Goal: Task Accomplishment & Management: Manage account settings

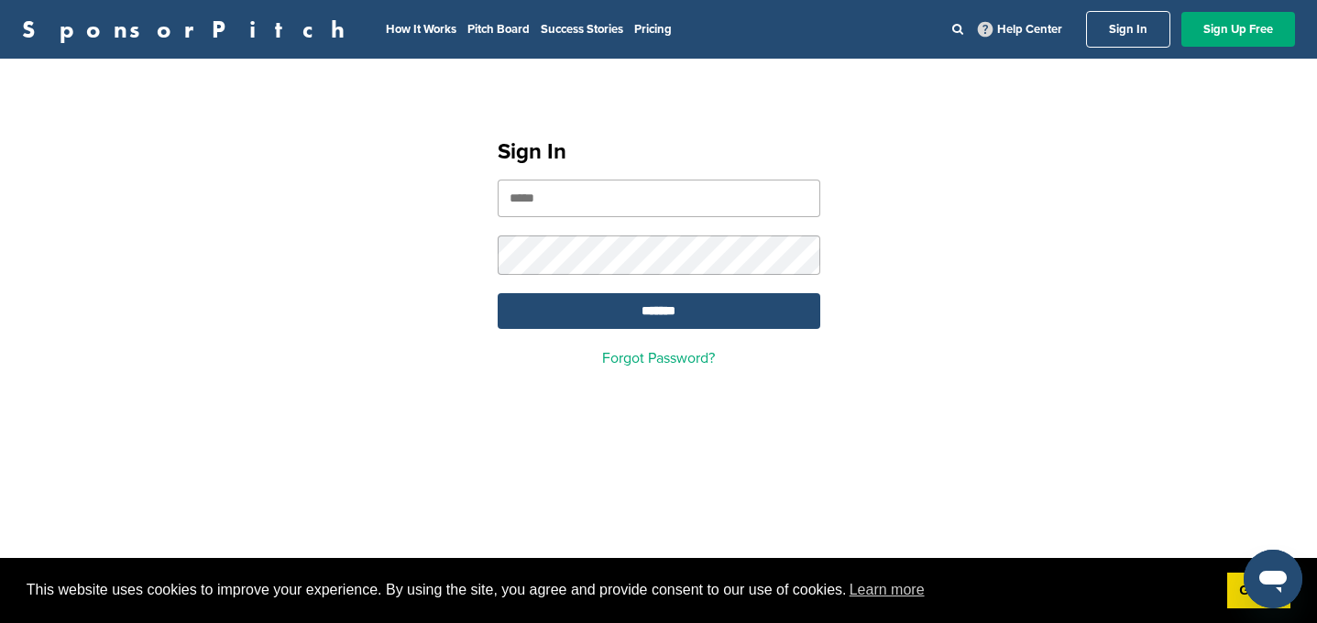
type input "**********"
click at [658, 313] on input "*******" at bounding box center [659, 311] width 323 height 36
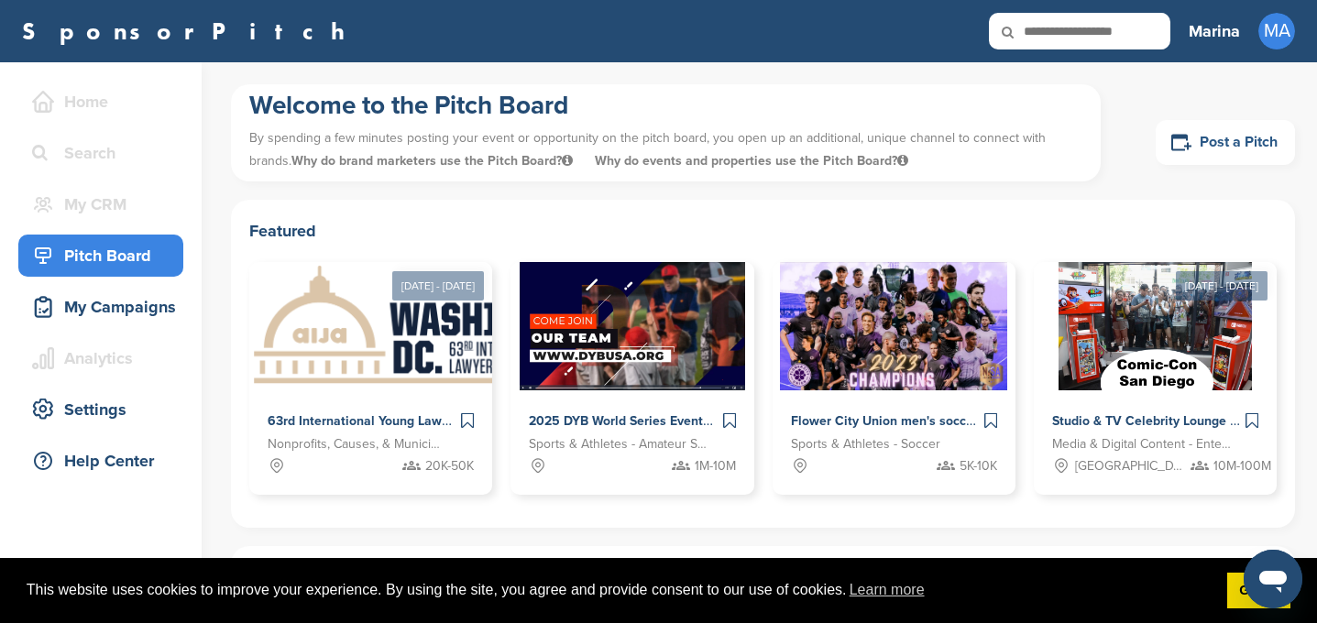
click at [1208, 138] on link "Post a Pitch" at bounding box center [1225, 142] width 139 height 45
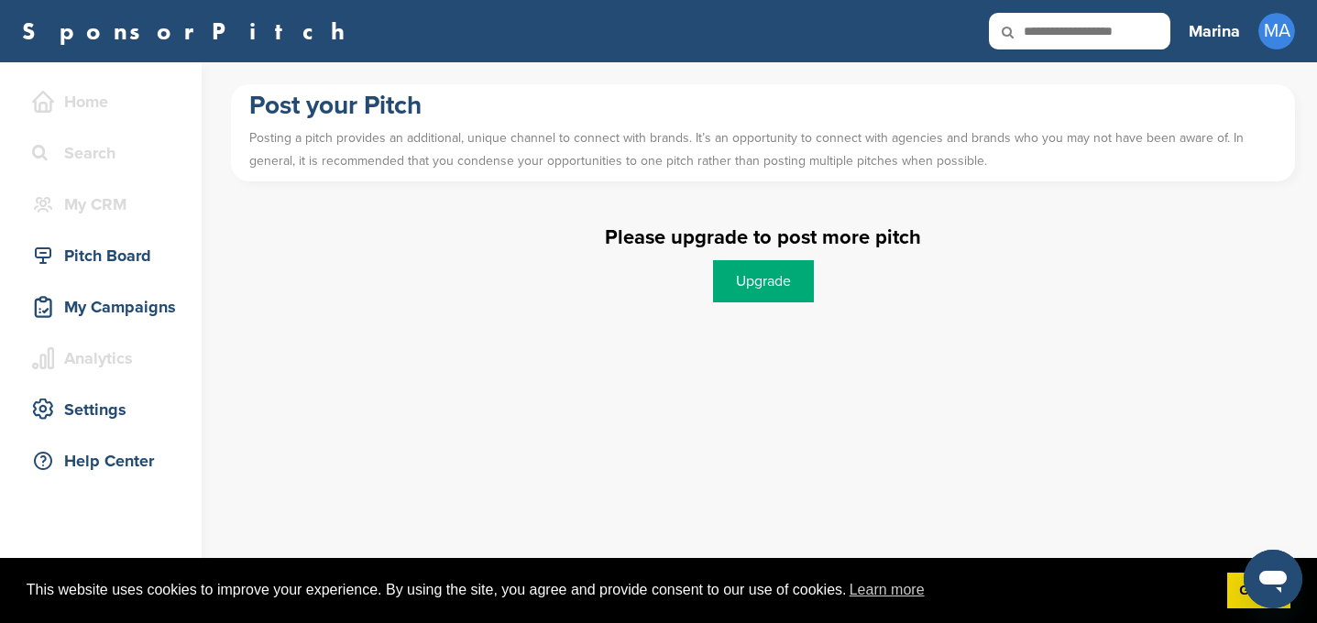
click at [779, 292] on link "Upgrade" at bounding box center [763, 281] width 101 height 42
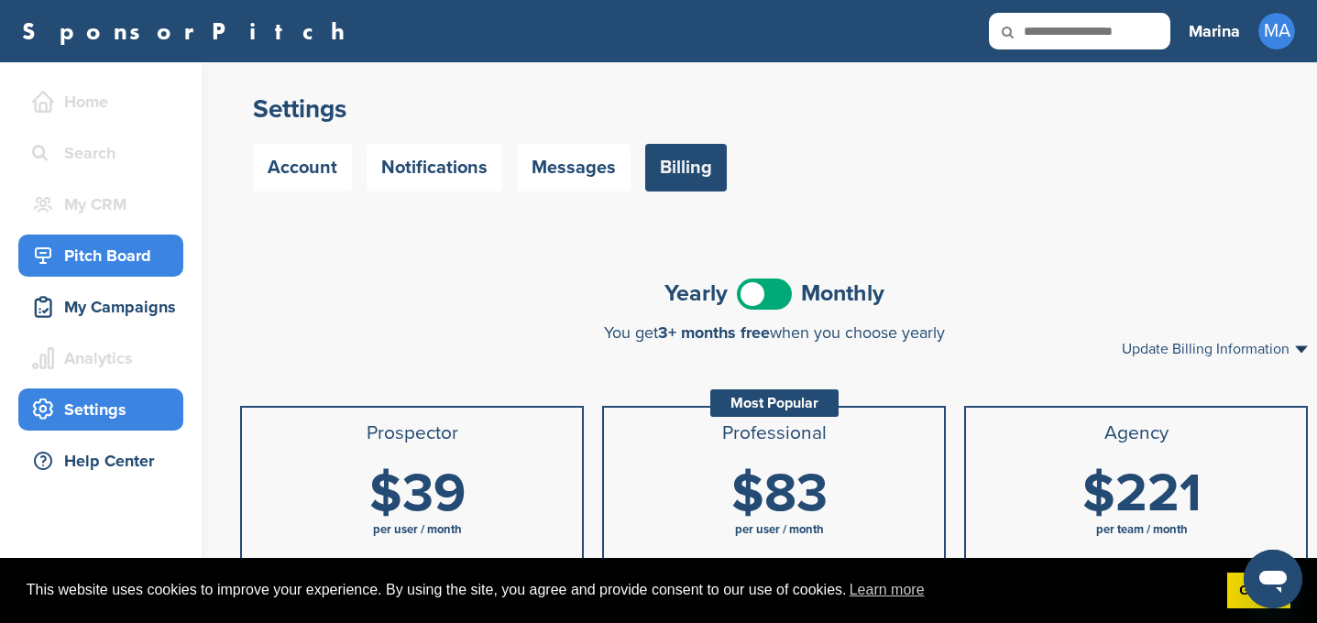
click at [125, 255] on div "Pitch Board" at bounding box center [105, 255] width 156 height 33
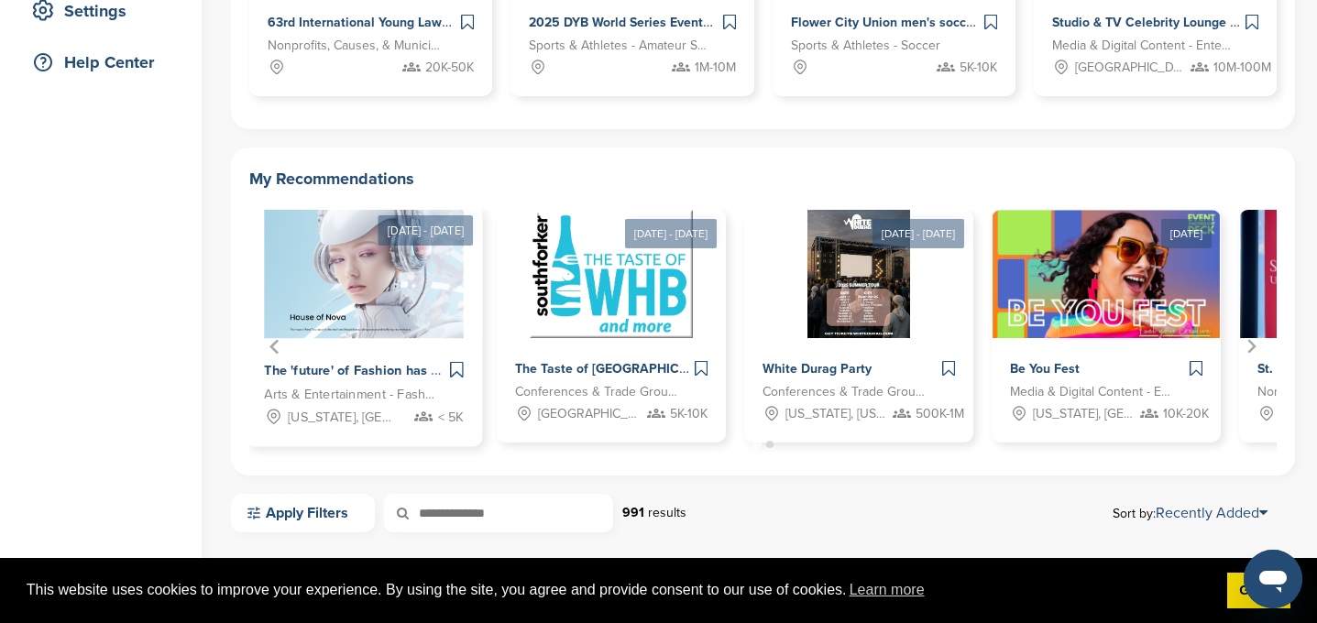
scroll to position [400, 0]
click at [362, 284] on img "1 of 7" at bounding box center [364, 271] width 199 height 133
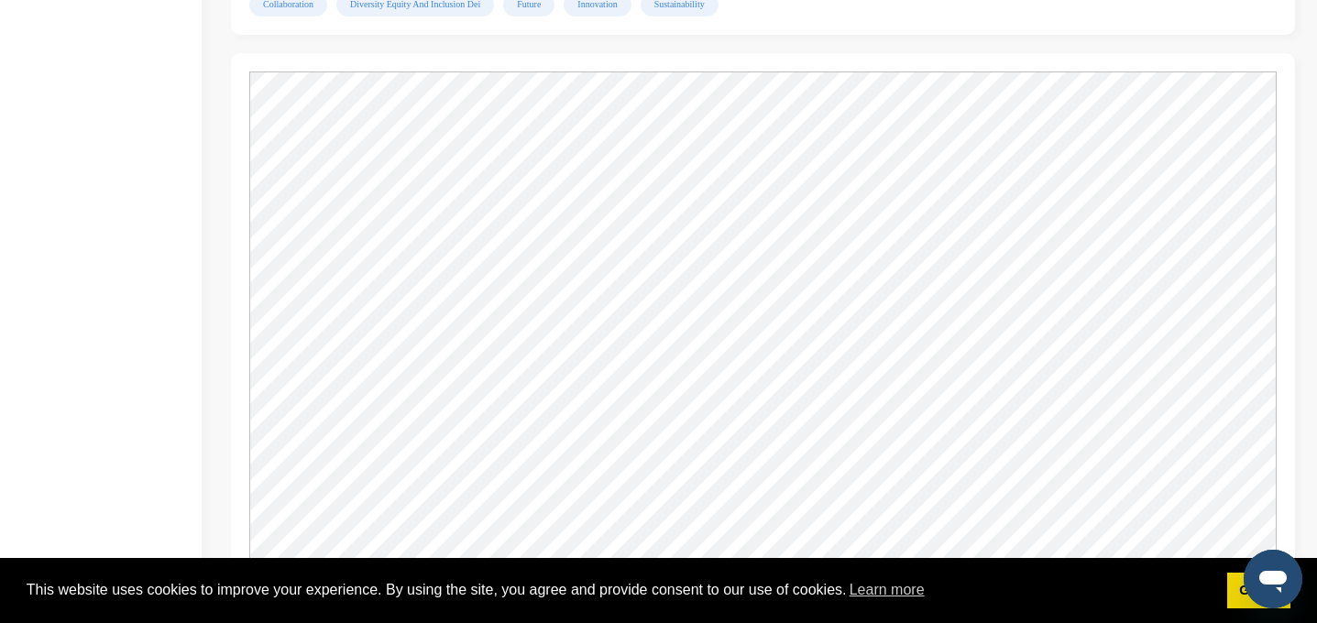
scroll to position [1797, 0]
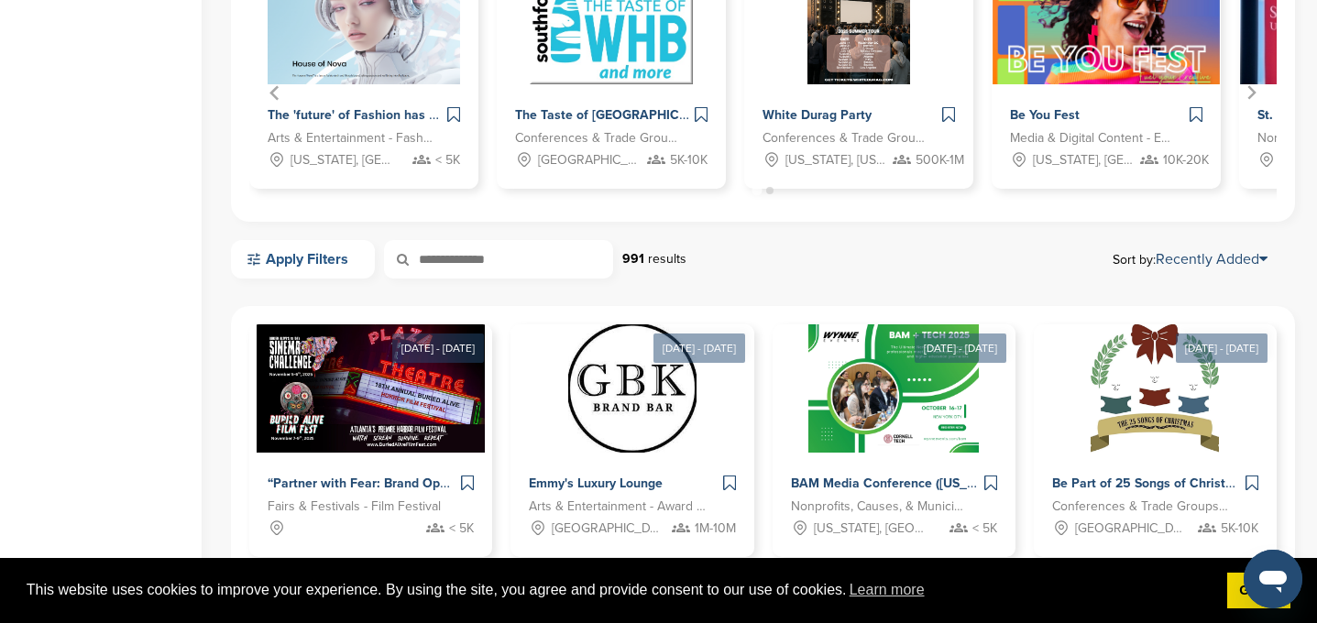
scroll to position [653, 0]
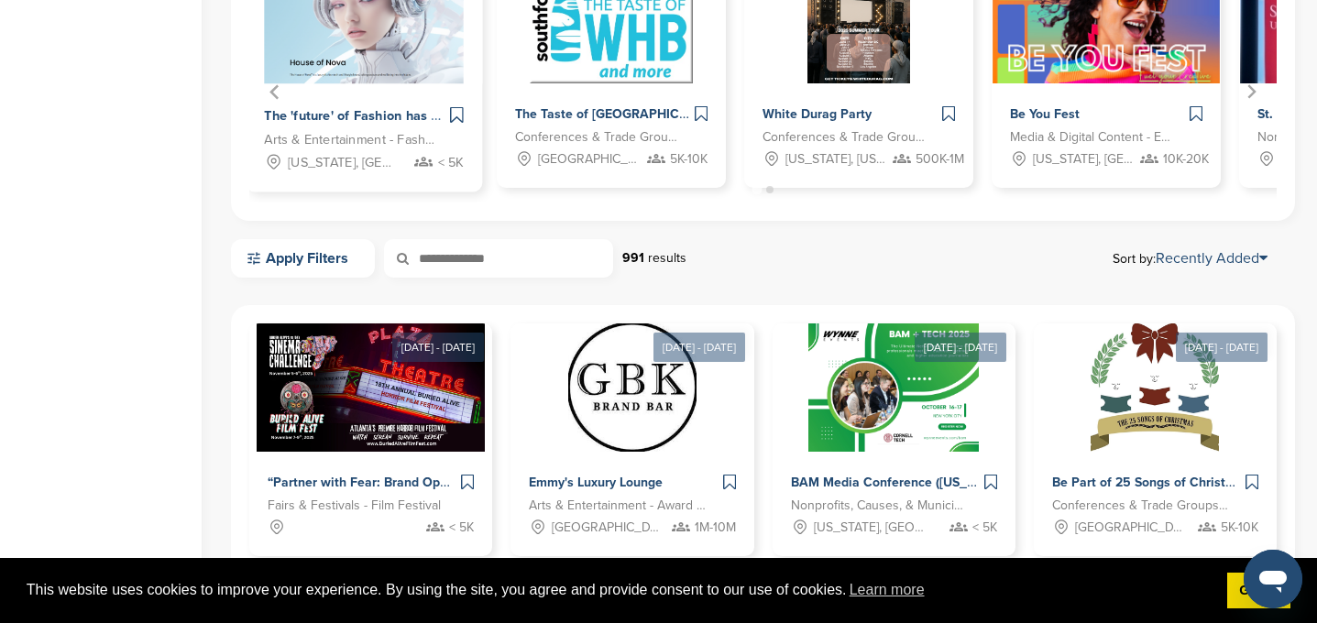
click at [381, 112] on span "The 'future' of Fashion has no bounds" at bounding box center [379, 116] width 231 height 16
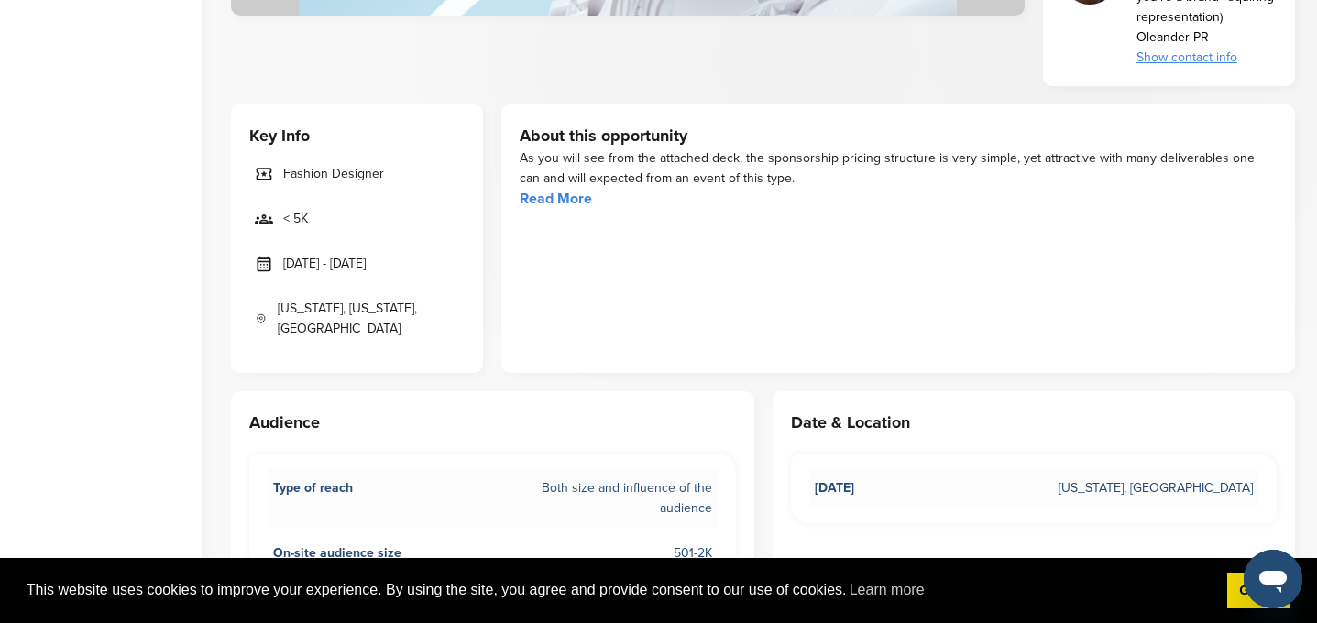
scroll to position [600, 0]
click at [569, 198] on link "Read More" at bounding box center [556, 198] width 72 height 18
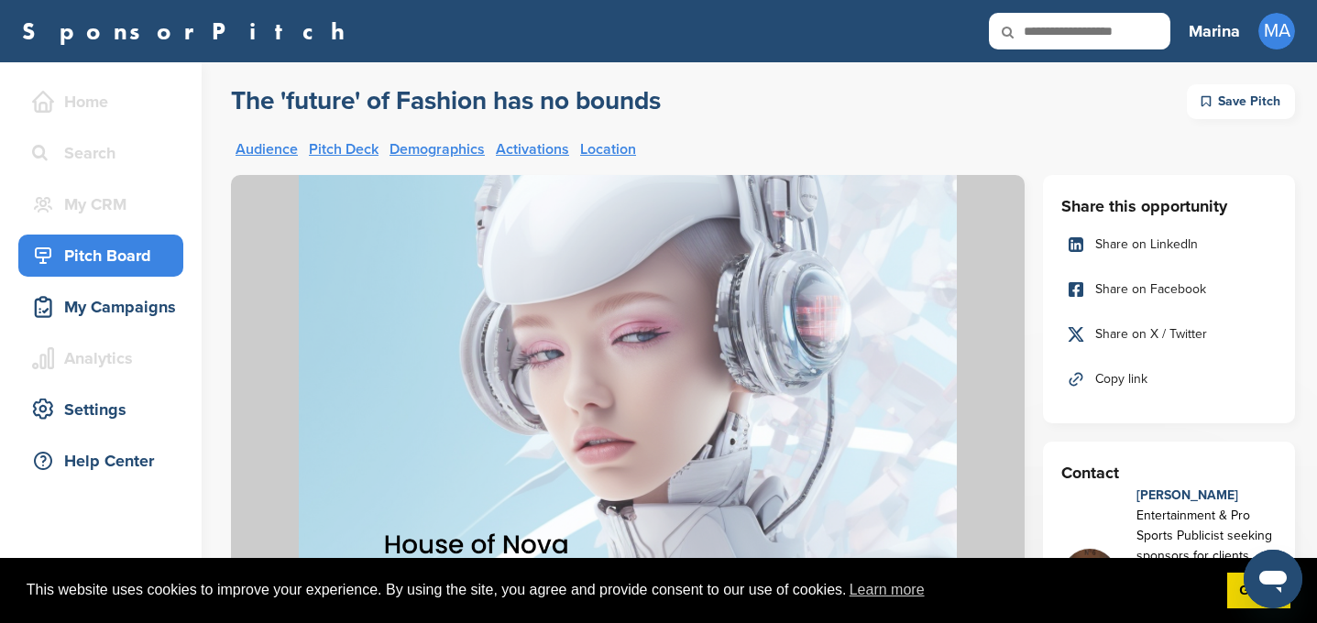
scroll to position [0, 0]
click at [1233, 97] on link "Settings" at bounding box center [1210, 96] width 62 height 16
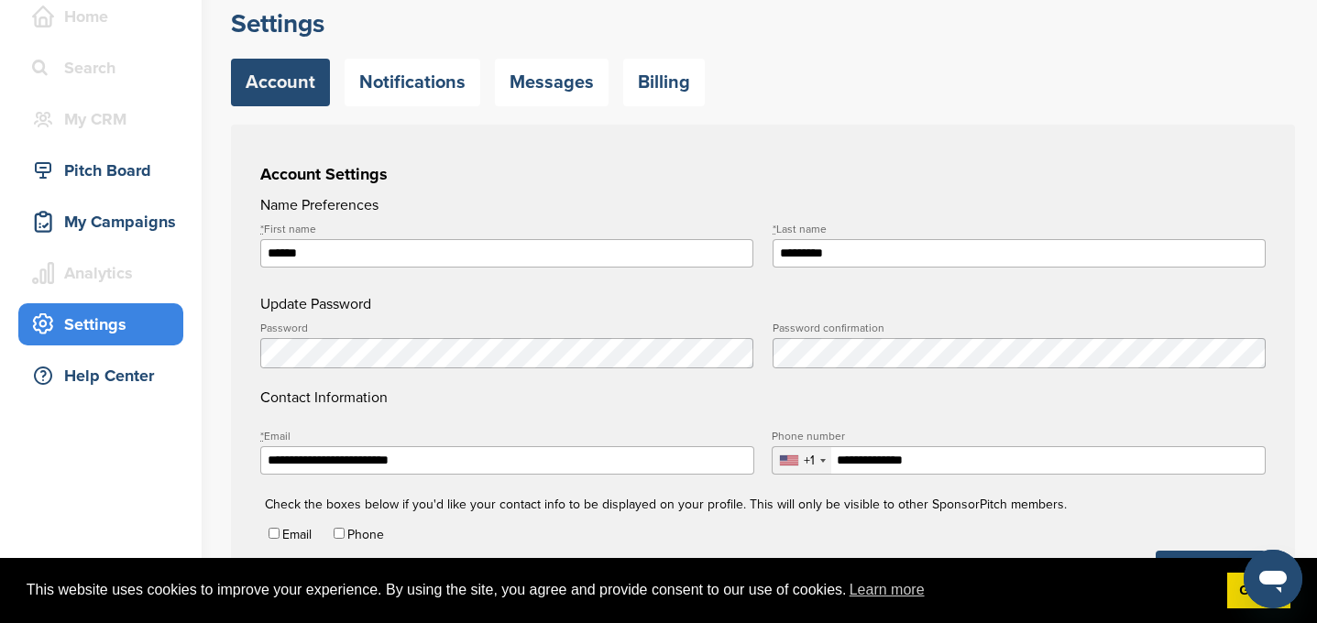
scroll to position [80, 0]
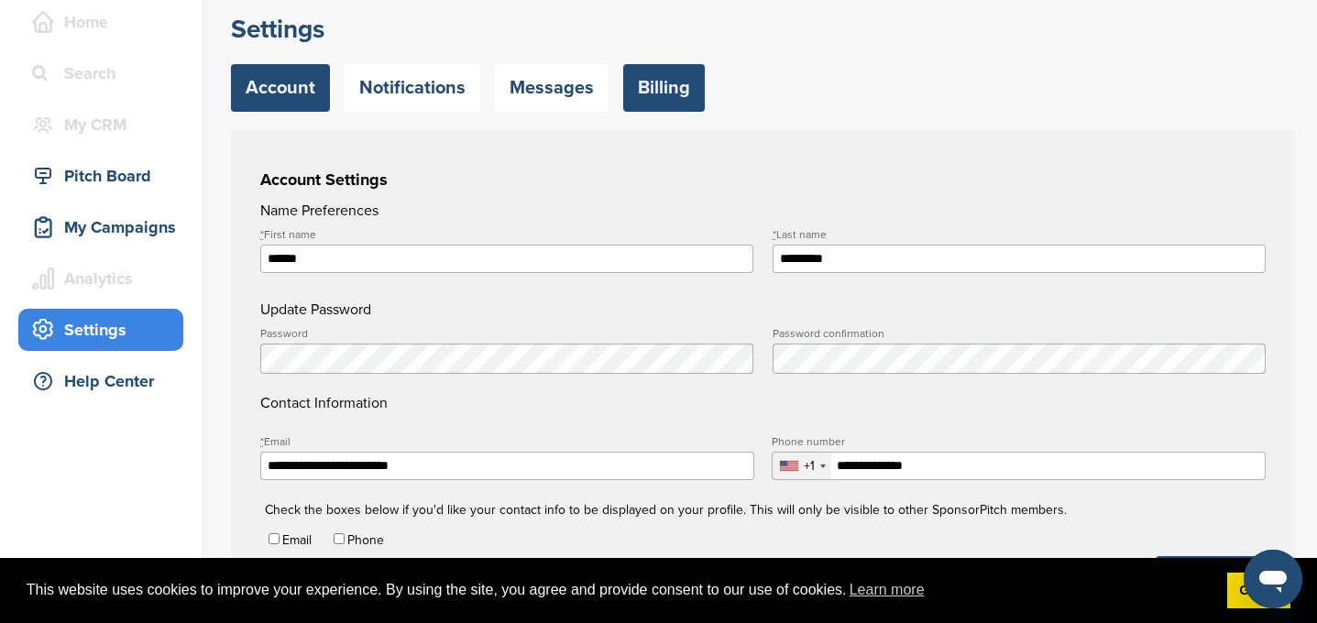
click at [663, 93] on link "Billing" at bounding box center [664, 88] width 82 height 48
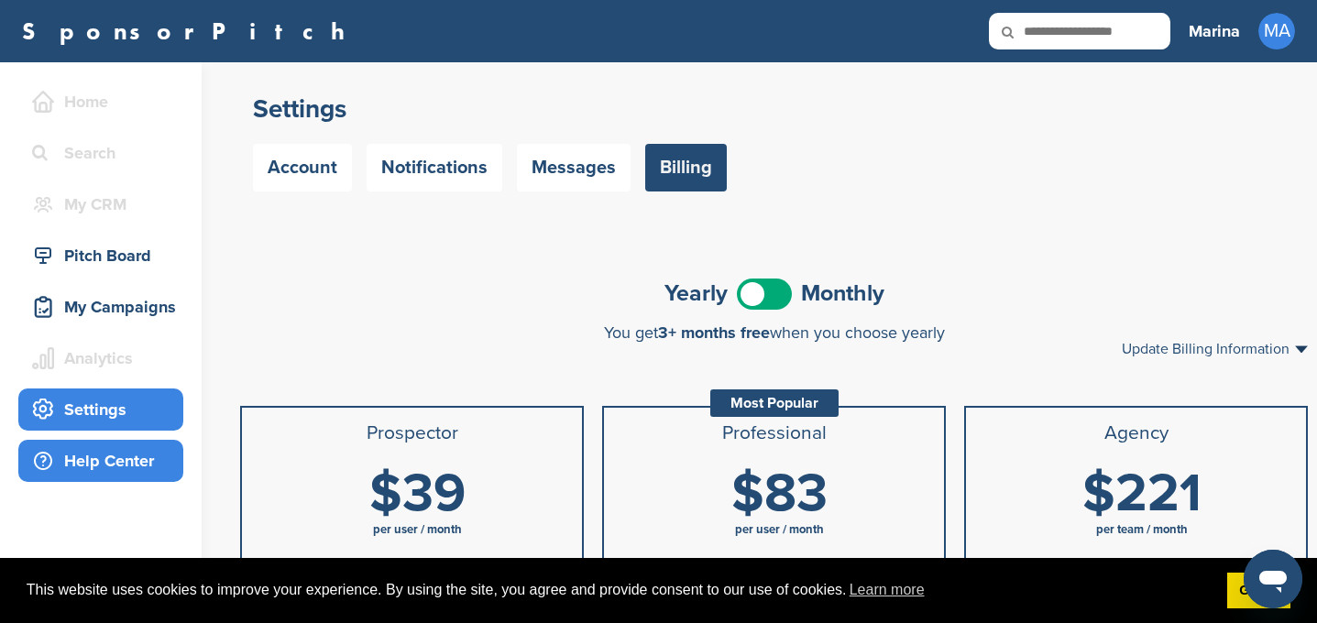
click at [130, 463] on div "Help Center" at bounding box center [105, 460] width 156 height 33
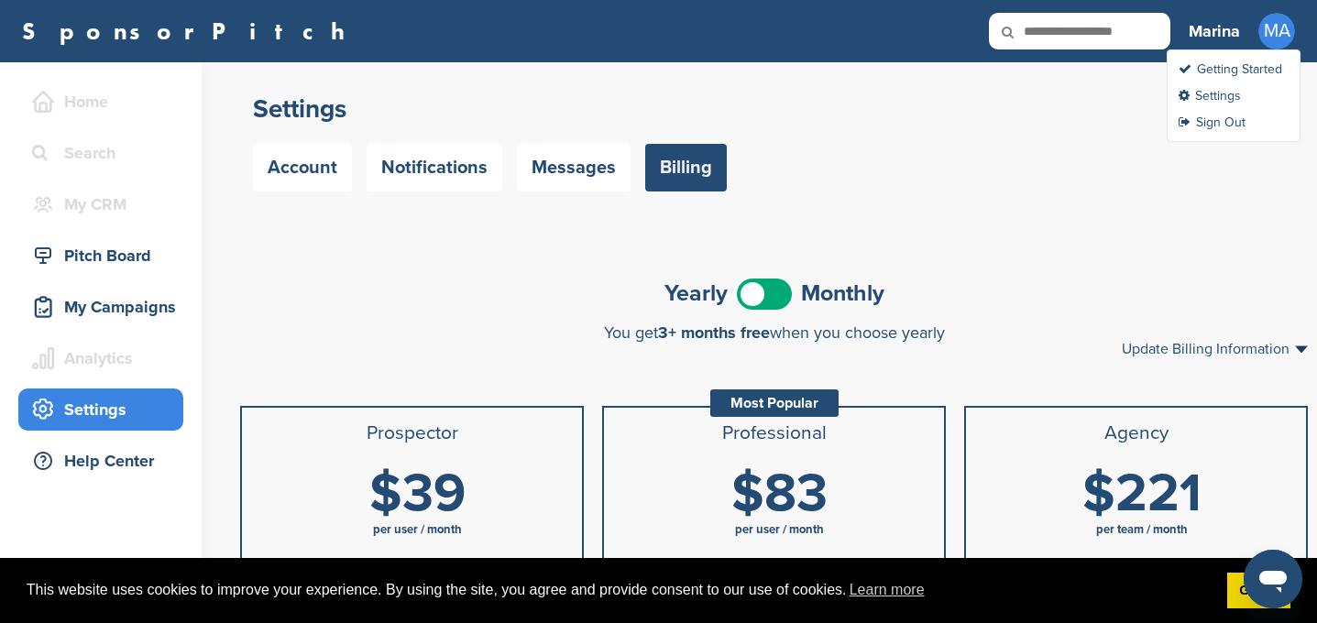
click at [1288, 46] on span "MA" at bounding box center [1276, 31] width 37 height 37
click at [1223, 103] on link "Settings" at bounding box center [1210, 96] width 62 height 16
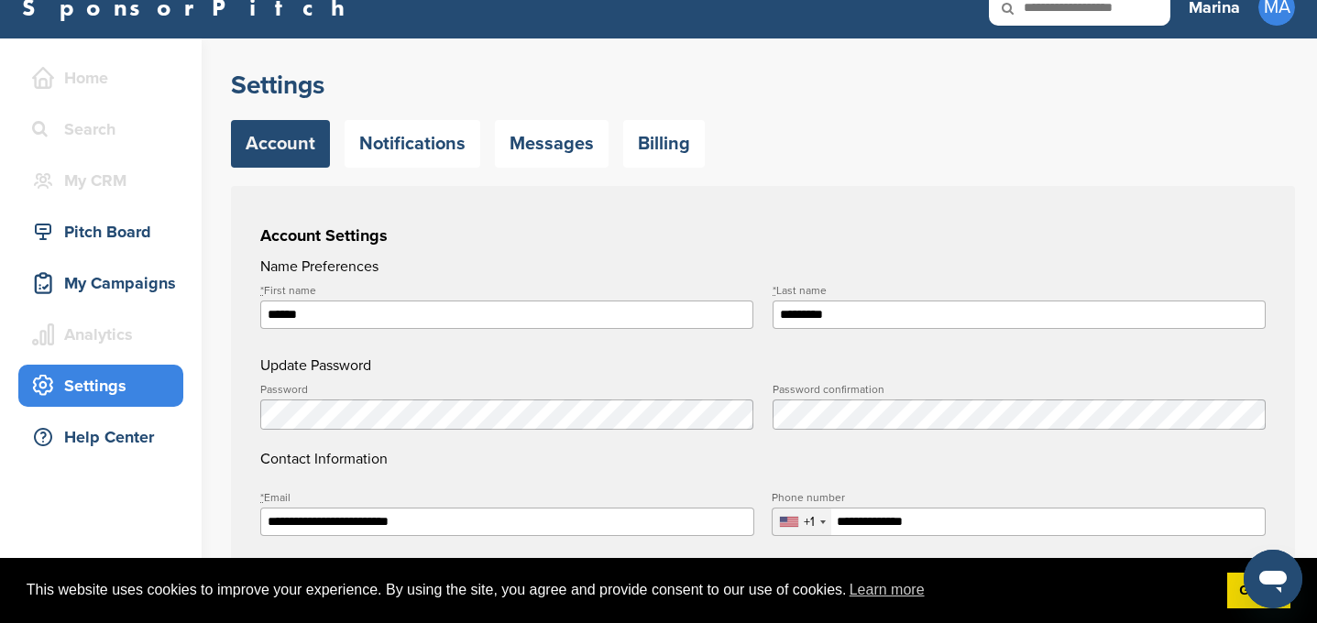
scroll to position [23, 0]
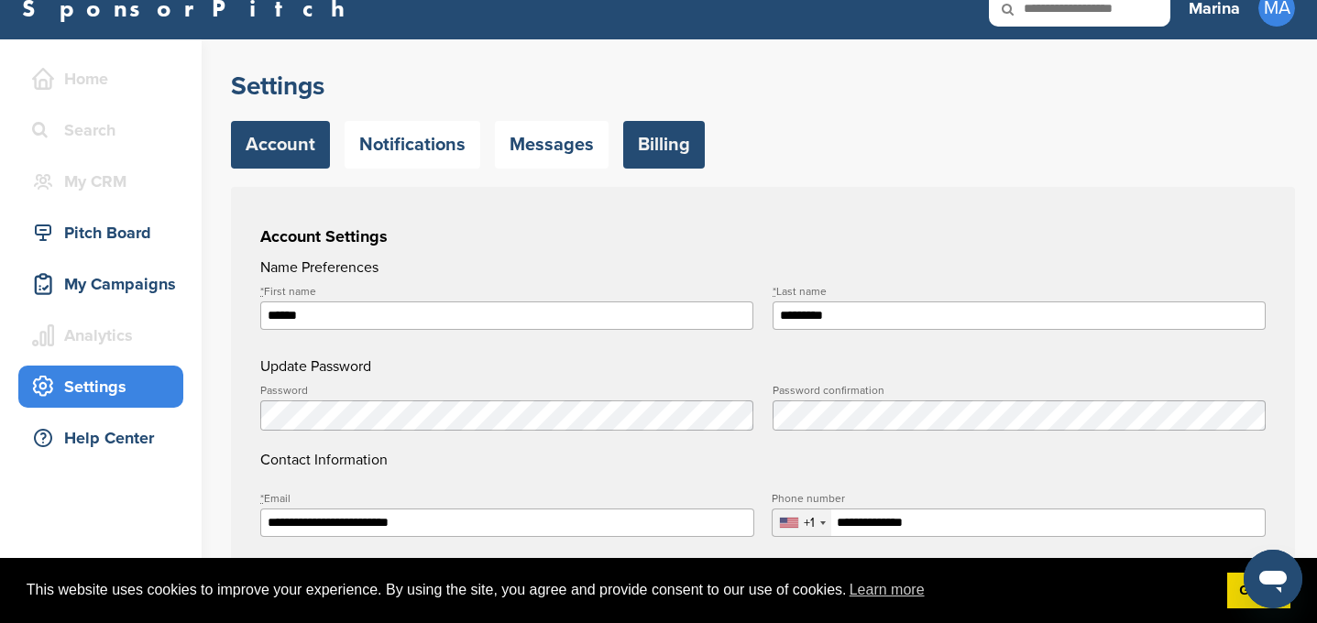
click at [660, 154] on link "Billing" at bounding box center [664, 145] width 82 height 48
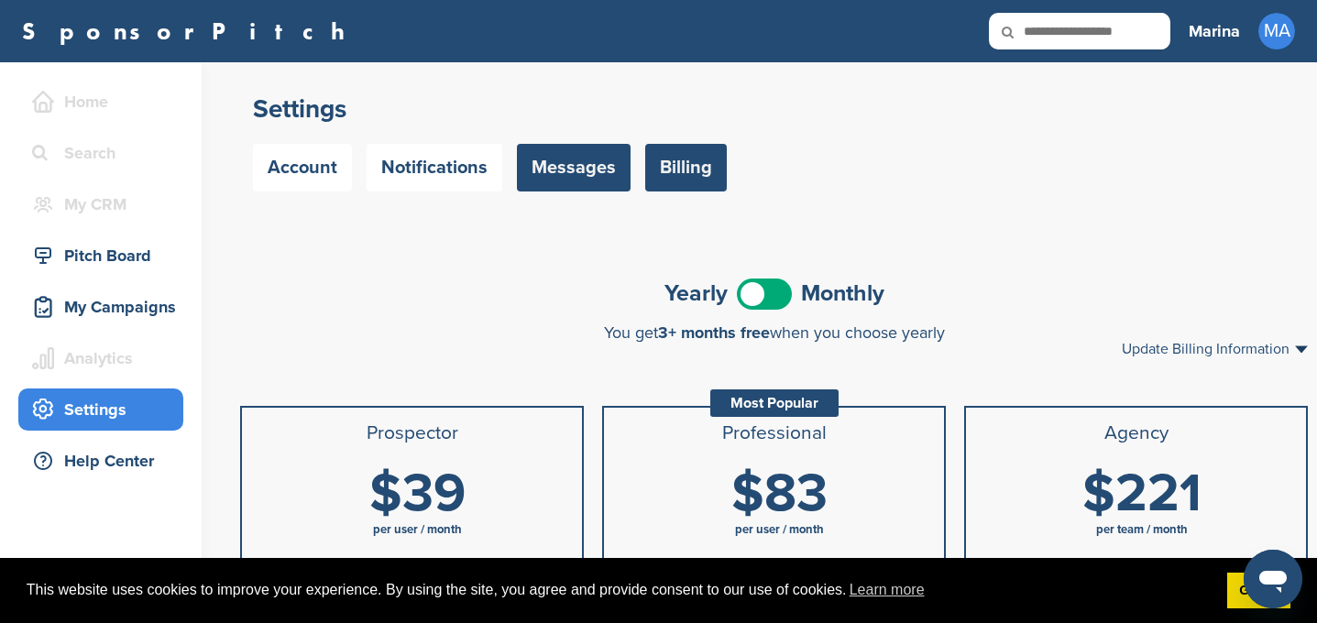
click at [561, 172] on link "Messages" at bounding box center [574, 168] width 114 height 48
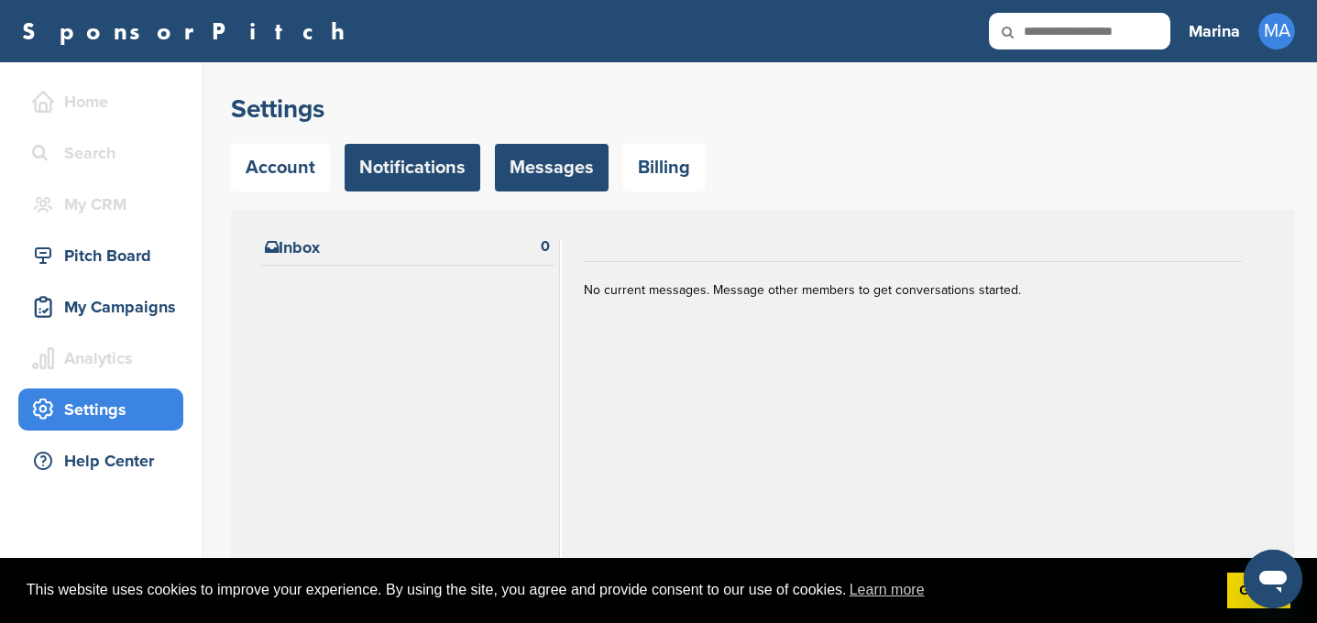
click at [448, 179] on link "Notifications" at bounding box center [413, 168] width 136 height 48
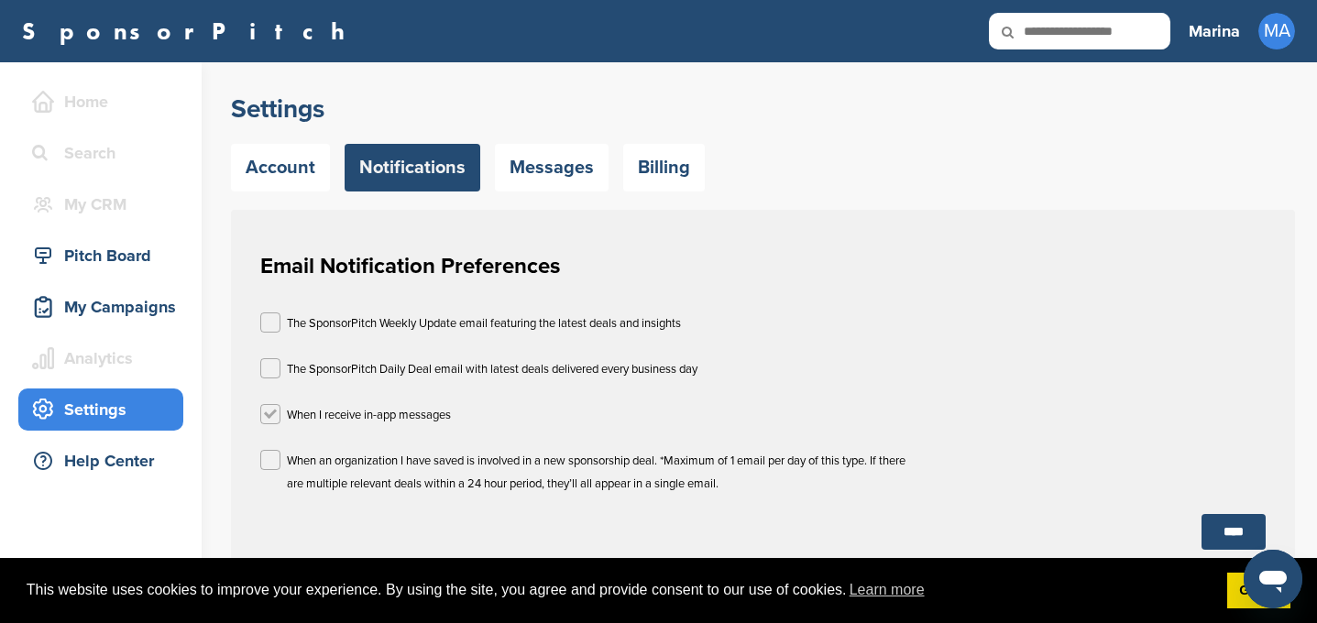
click at [273, 420] on label at bounding box center [270, 414] width 20 height 20
click at [267, 465] on label at bounding box center [270, 460] width 20 height 20
click at [1239, 530] on input "****" at bounding box center [1233, 532] width 64 height 36
click at [273, 148] on link "Account" at bounding box center [280, 168] width 99 height 48
